Goal: Information Seeking & Learning: Learn about a topic

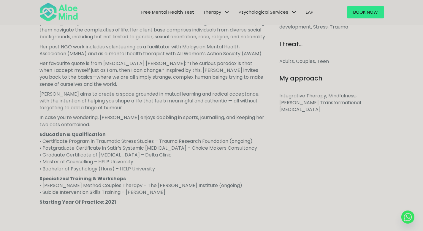
scroll to position [266, 0]
click at [145, 147] on p "Education & Qualification • Certificate Program in Traumatic Stress Studies – T…" at bounding box center [152, 150] width 226 height 41
click at [136, 152] on p "Education & Qualification • Certificate Program in Traumatic Stress Studies – T…" at bounding box center [152, 150] width 226 height 41
click at [105, 184] on p "Specialized Training & Workshops • Gottman Method Couples Therapy – The Gottman…" at bounding box center [152, 184] width 226 height 21
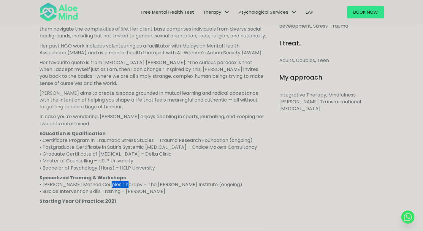
click at [105, 184] on p "Specialized Training & Workshops • Gottman Method Couples Therapy – The Gottman…" at bounding box center [152, 184] width 226 height 21
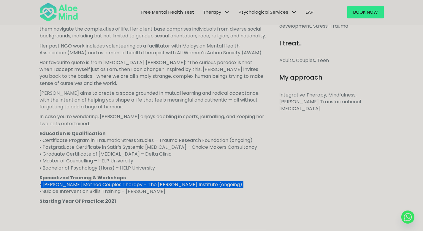
click at [105, 184] on p "Specialized Training & Workshops • Gottman Method Couples Therapy – The Gottman…" at bounding box center [152, 184] width 226 height 21
copy p "• [PERSON_NAME] Method Couples Therapy – The [PERSON_NAME] Institute (ongoing)"
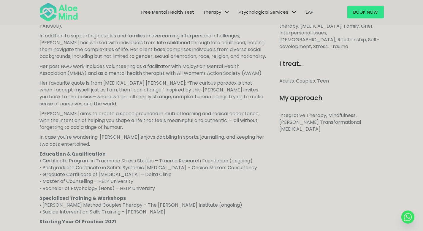
scroll to position [247, 0]
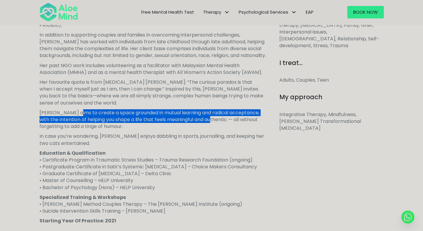
drag, startPoint x: 210, startPoint y: 120, endPoint x: 76, endPoint y: 114, distance: 134.5
click at [76, 114] on p "[PERSON_NAME] aims to create a space grounded in mutual learning and radical ac…" at bounding box center [152, 119] width 226 height 21
